Goal: Task Accomplishment & Management: Use online tool/utility

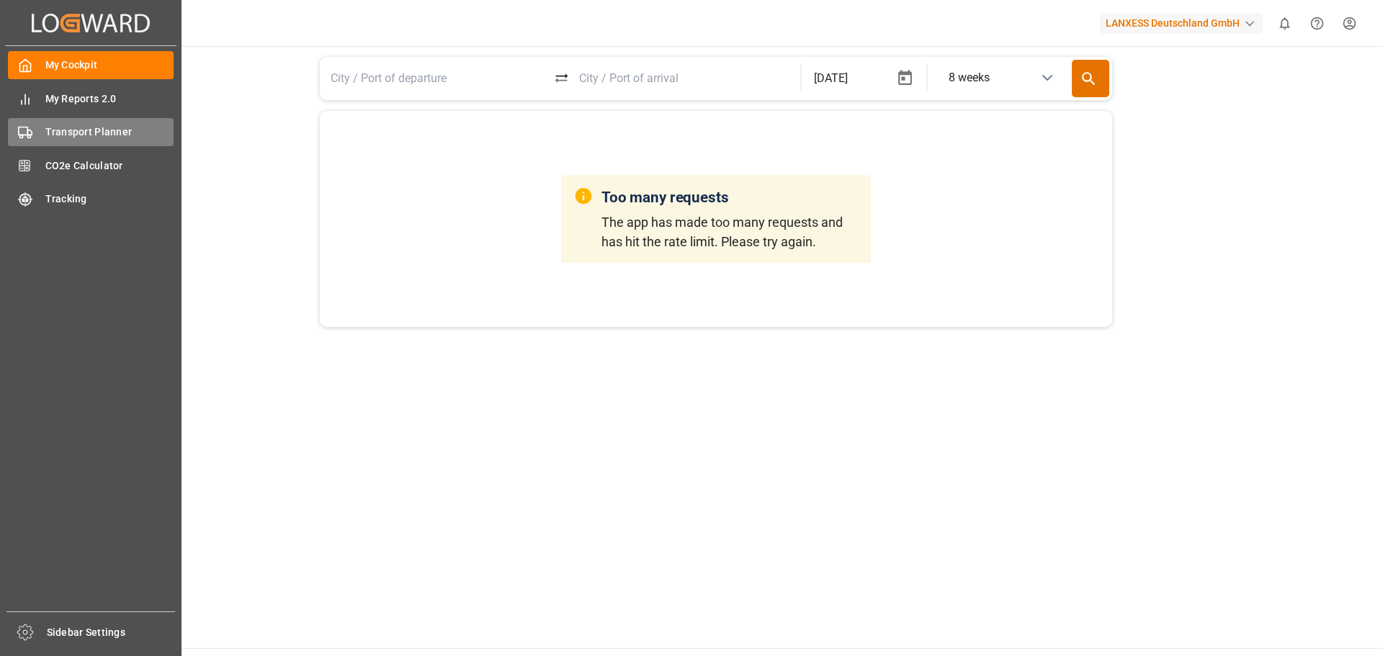
click at [55, 131] on span "Transport Planner" at bounding box center [109, 132] width 129 height 15
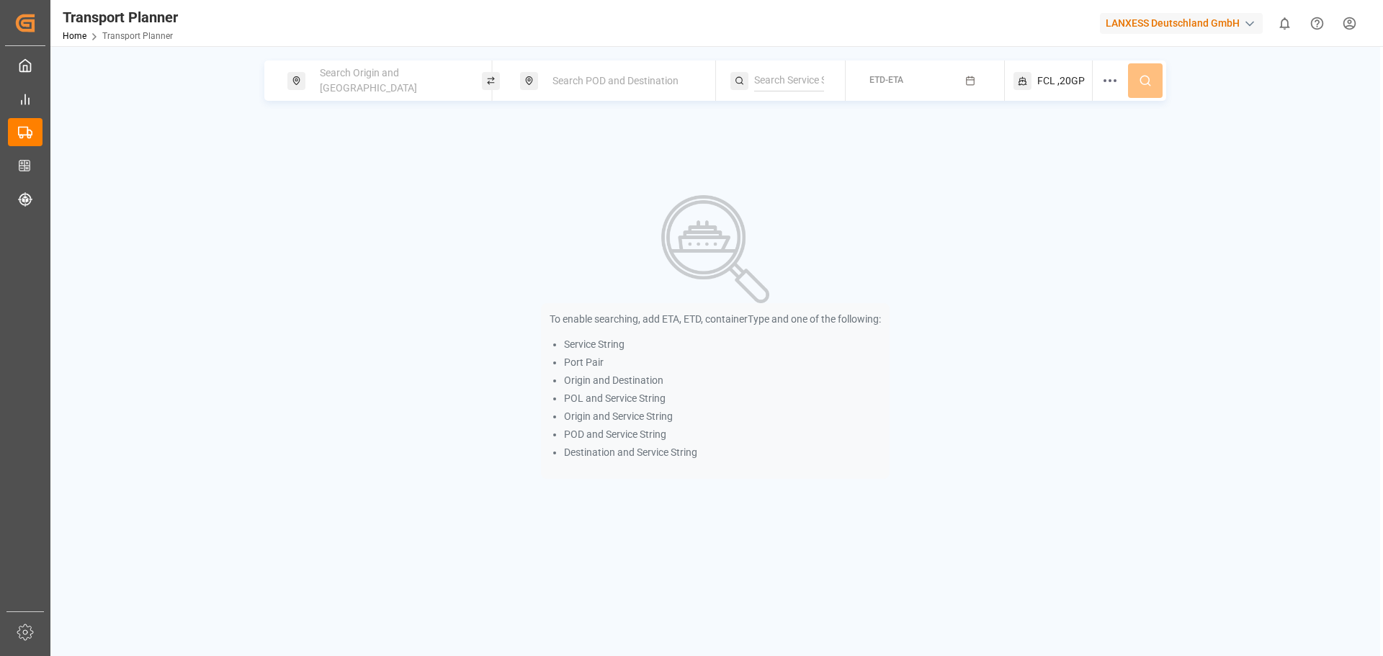
click at [396, 84] on span "Search Origin and [GEOGRAPHIC_DATA]" at bounding box center [368, 80] width 97 height 27
click at [380, 185] on input at bounding box center [376, 196] width 145 height 22
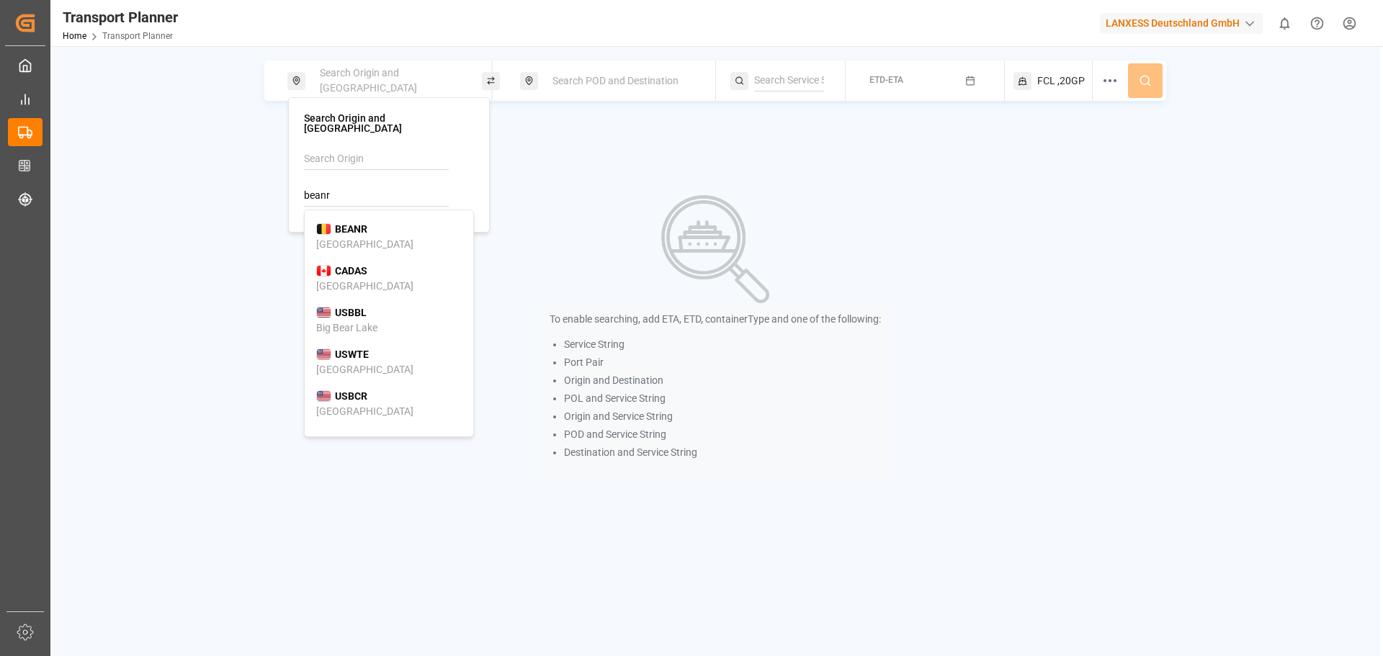
click at [373, 225] on div "BEANR [GEOGRAPHIC_DATA]" at bounding box center [388, 237] width 145 height 30
type input "BEANR"
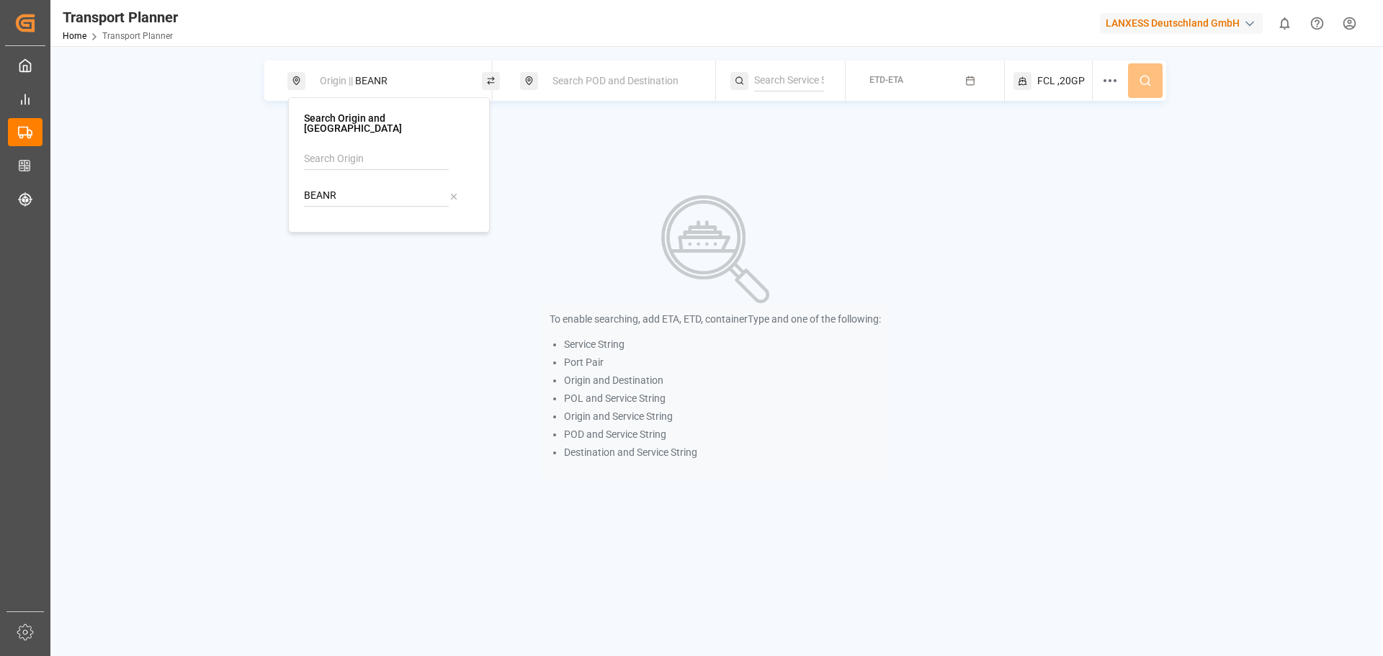
click at [590, 84] on span "Search POD and Destination" at bounding box center [615, 81] width 126 height 12
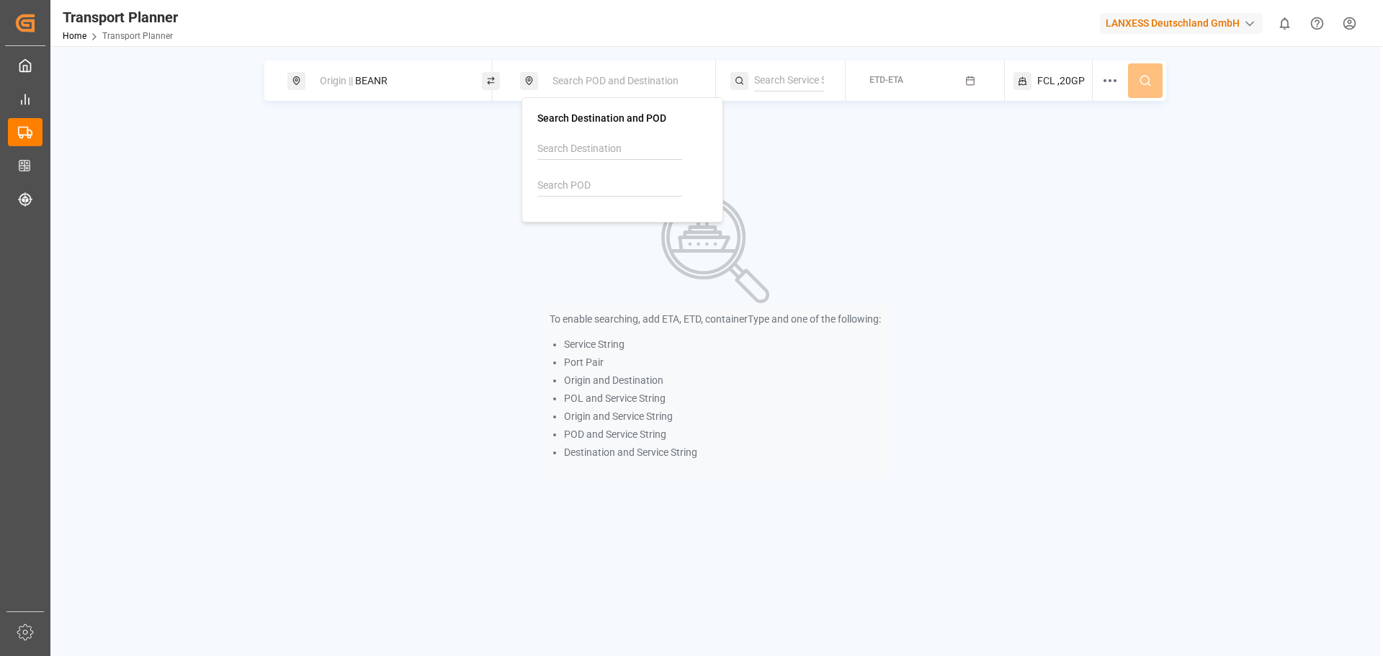
click at [588, 184] on input at bounding box center [609, 186] width 145 height 22
click at [576, 230] on div "[PERSON_NAME]" at bounding box center [587, 234] width 77 height 15
type input "BRSSZ"
click at [891, 80] on span "ETD-ETA" at bounding box center [886, 80] width 34 height 10
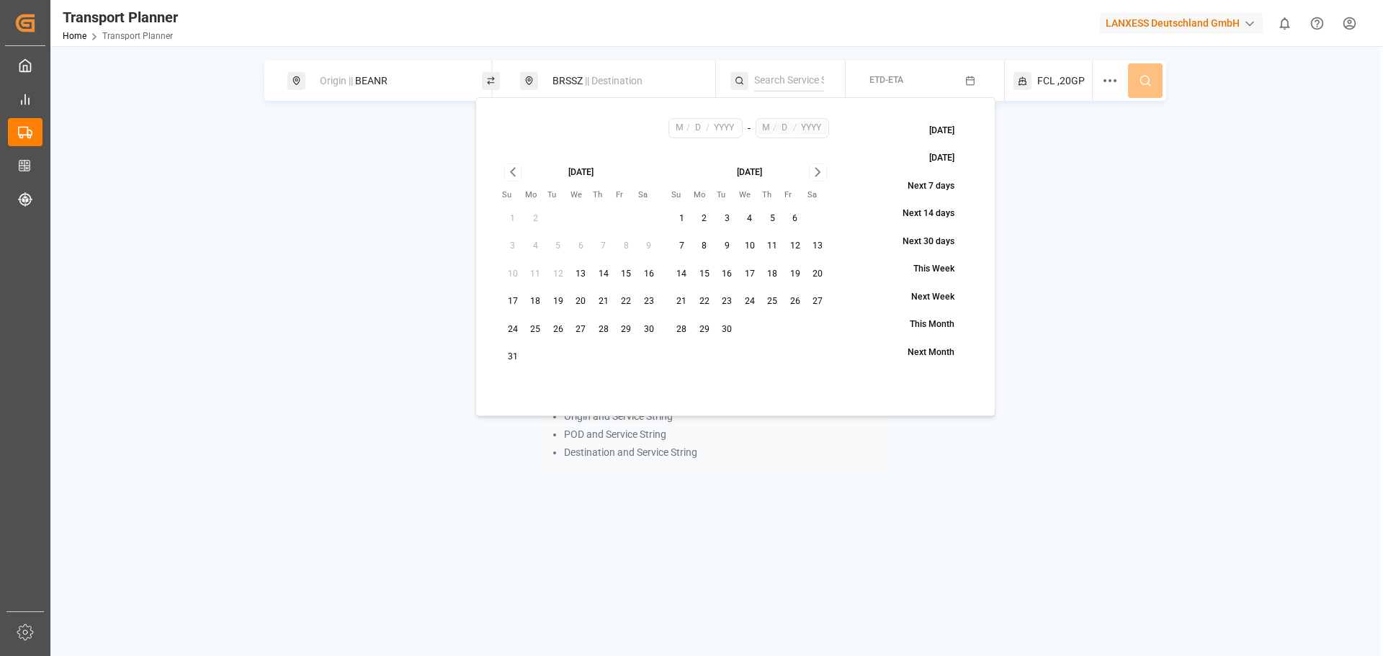
click at [425, 78] on div "Origin || BEANR" at bounding box center [389, 81] width 156 height 27
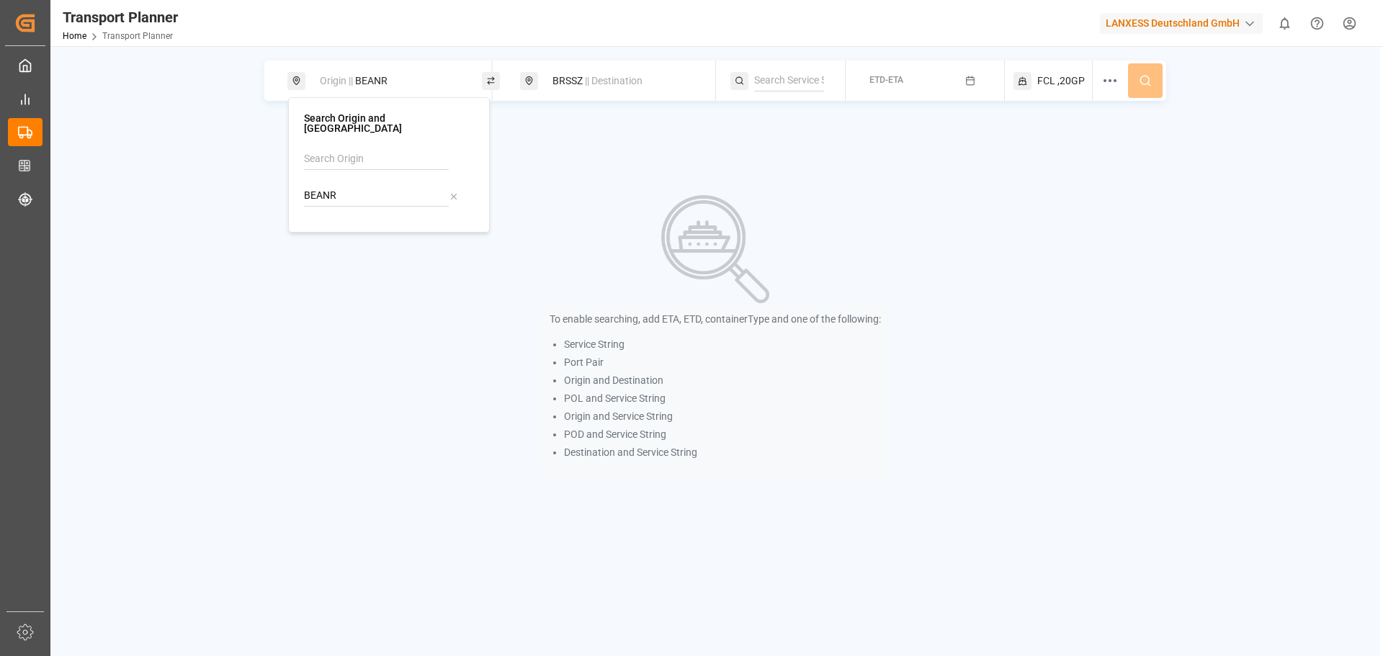
drag, startPoint x: 372, startPoint y: 189, endPoint x: 296, endPoint y: 185, distance: 76.4
click at [296, 185] on div "Search Origin and POL BEANR" at bounding box center [389, 164] width 202 height 135
click at [406, 224] on div "NLRTM [GEOGRAPHIC_DATA]" at bounding box center [388, 237] width 145 height 30
type input "NLRTM"
click at [913, 78] on button "ETD-ETA" at bounding box center [924, 81] width 141 height 28
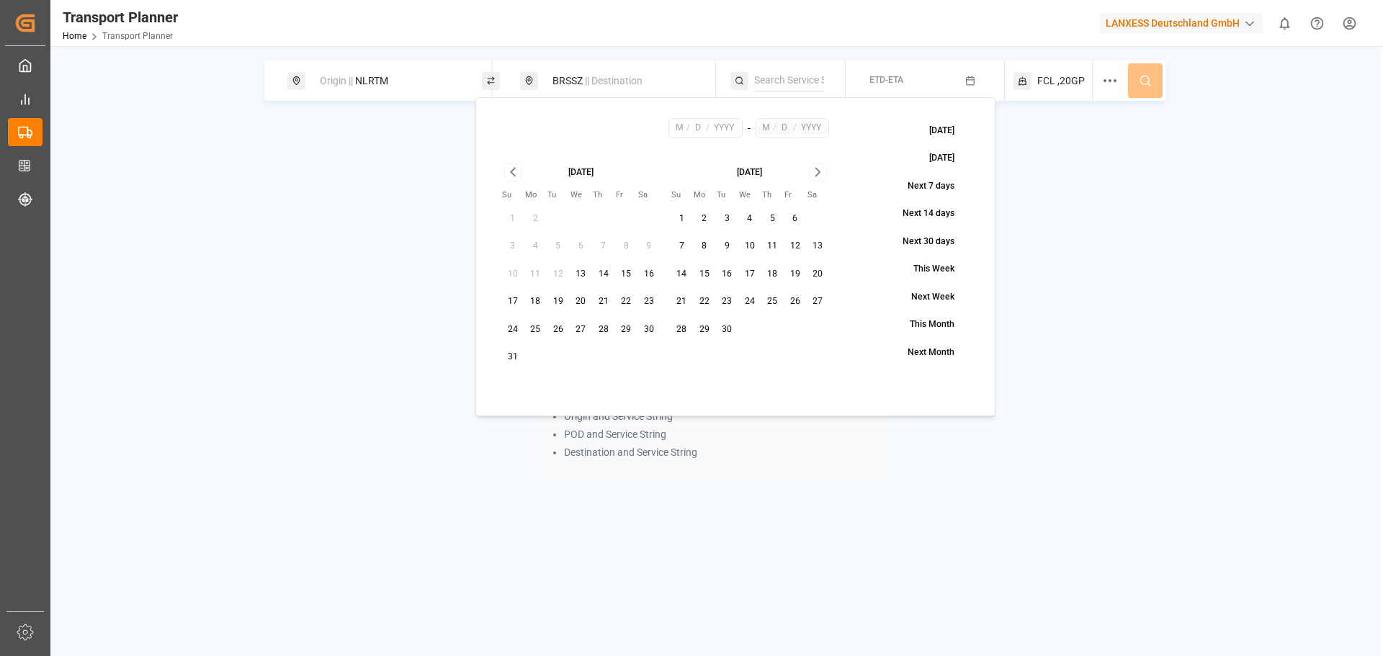
click at [722, 218] on button "3" at bounding box center [727, 218] width 23 height 23
type input "9"
type input "3"
type input "2025"
click at [820, 174] on icon "Go to next month" at bounding box center [817, 171] width 17 height 17
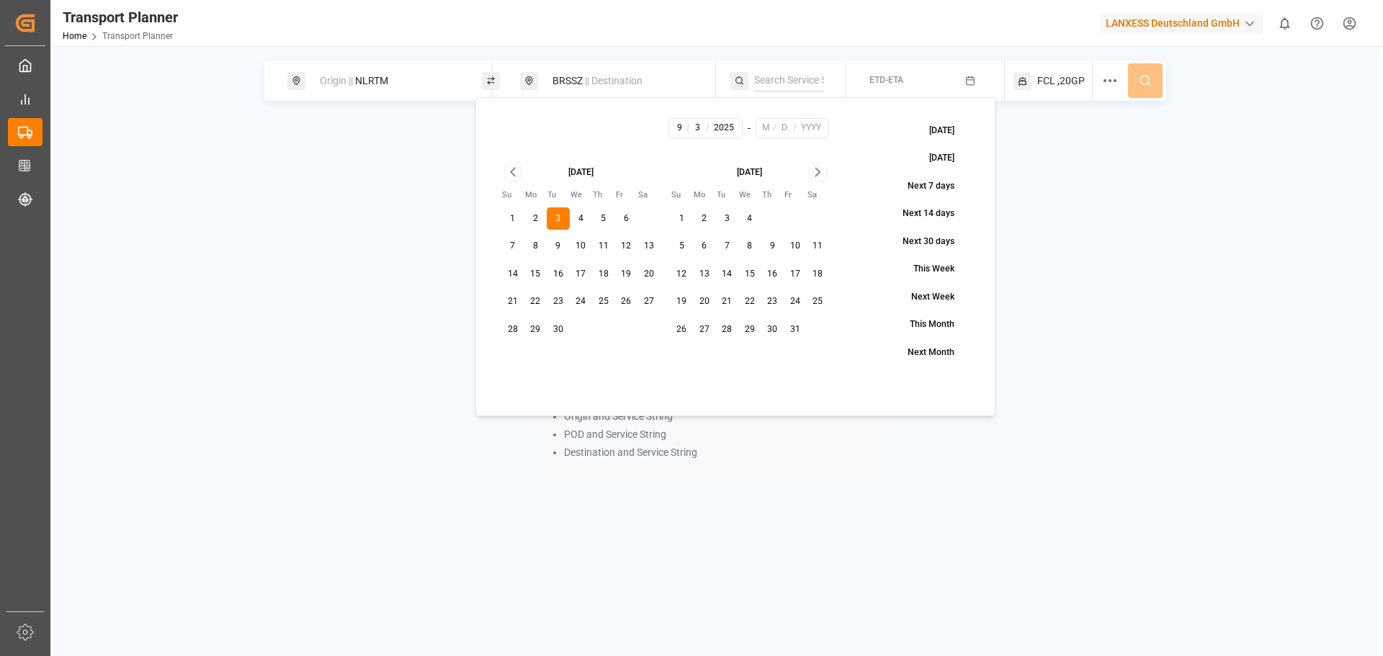
click at [799, 324] on button "31" at bounding box center [795, 329] width 23 height 23
type input "10"
type input "31"
type input "2025"
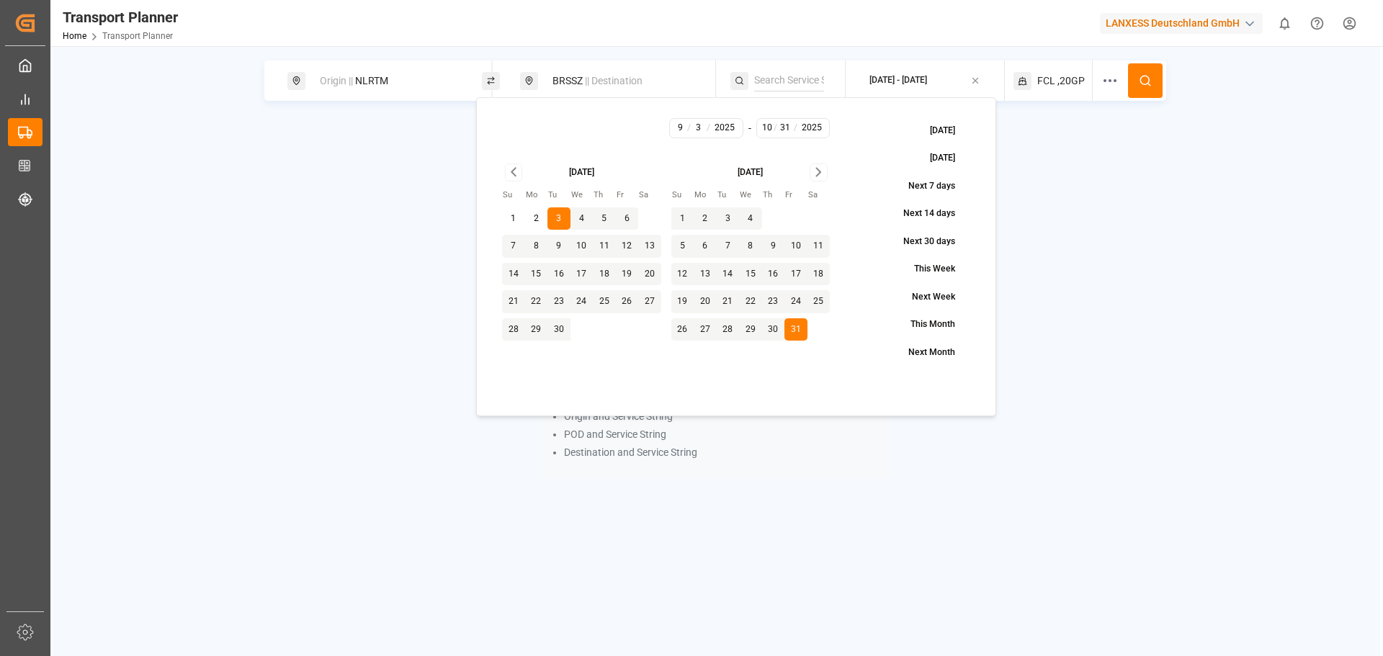
click at [1151, 89] on button at bounding box center [1145, 80] width 35 height 35
